Goal: Task Accomplishment & Management: Manage account settings

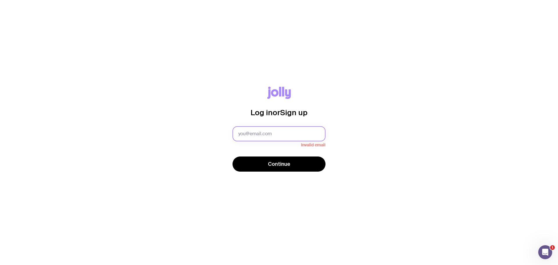
click at [260, 140] on input "text" at bounding box center [278, 133] width 93 height 15
type input "[EMAIL_ADDRESS][DOMAIN_NAME]"
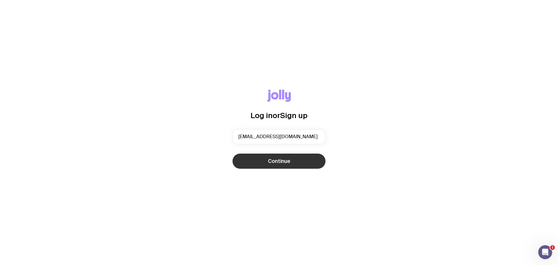
click at [258, 165] on button "Continue" at bounding box center [278, 160] width 93 height 15
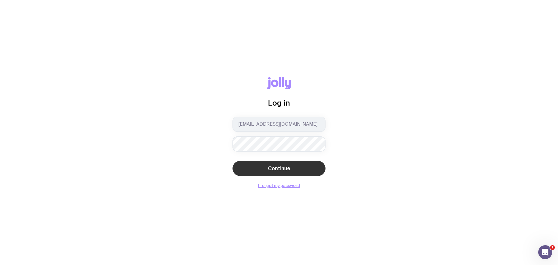
click at [272, 167] on span "Continue" at bounding box center [279, 168] width 22 height 7
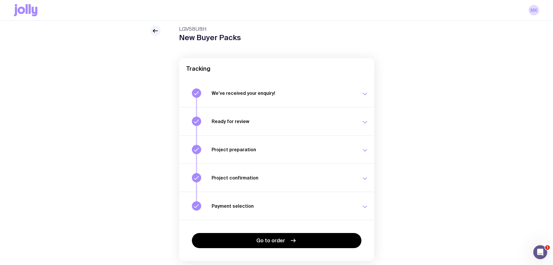
scroll to position [37, 0]
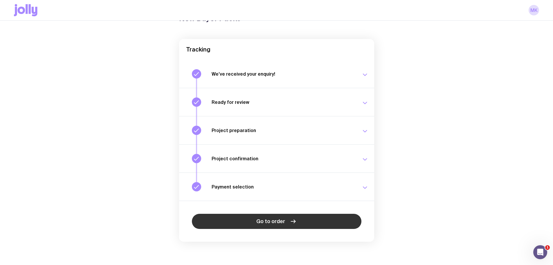
click at [278, 223] on span "Go to order" at bounding box center [270, 221] width 29 height 7
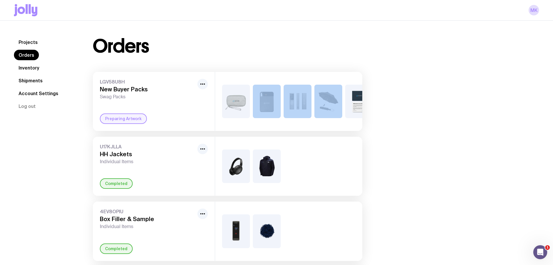
drag, startPoint x: 268, startPoint y: 135, endPoint x: 315, endPoint y: 132, distance: 47.1
click at [315, 131] on div "+4" at bounding box center [288, 101] width 147 height 59
